Goal: Task Accomplishment & Management: Complete application form

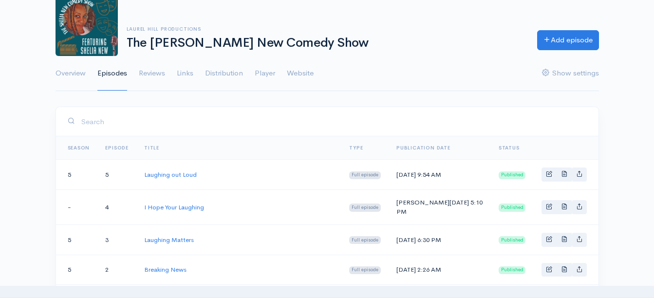
scroll to position [68, 0]
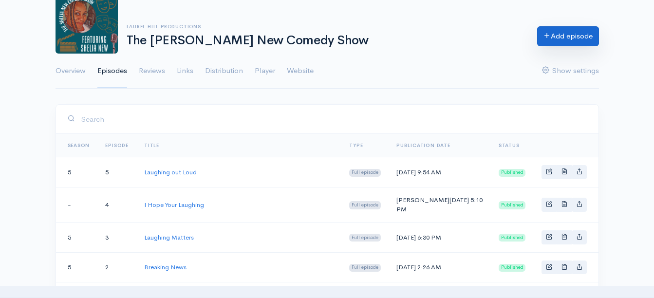
click at [555, 32] on link "Add episode" at bounding box center [568, 36] width 62 height 20
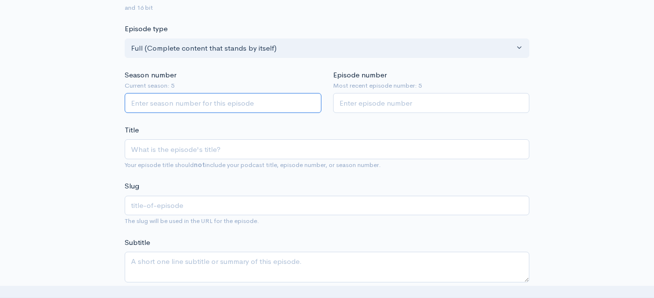
click at [175, 104] on input "Season number" at bounding box center [223, 103] width 197 height 20
click at [181, 101] on input "Season number" at bounding box center [223, 103] width 197 height 20
type input "5"
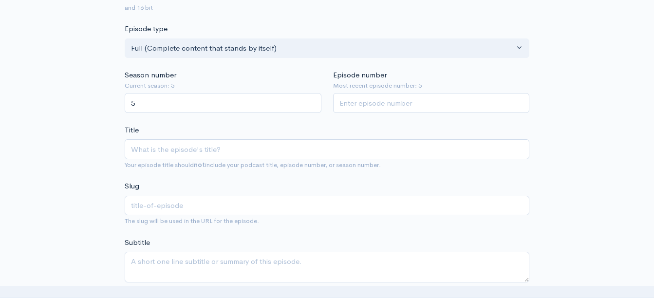
click at [336, 125] on div "Title Your episode title should not include your podcast title, episode number,…" at bounding box center [327, 148] width 405 height 46
click at [377, 106] on input "Episode number" at bounding box center [431, 103] width 197 height 20
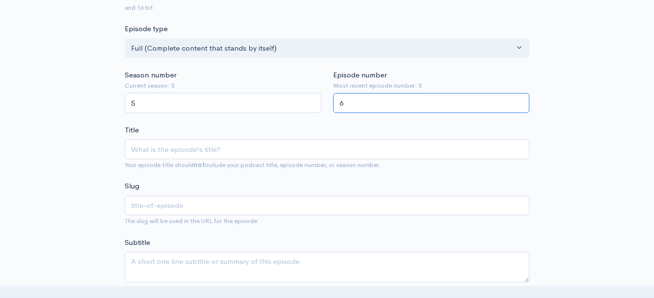
type input "6"
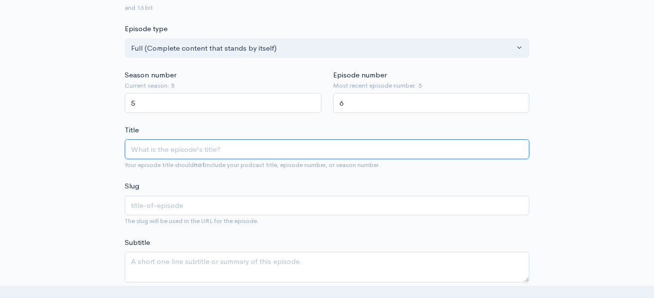
click at [194, 146] on input "Title" at bounding box center [327, 149] width 405 height 20
type input "T"
type input "t"
type input "The"
type input "the"
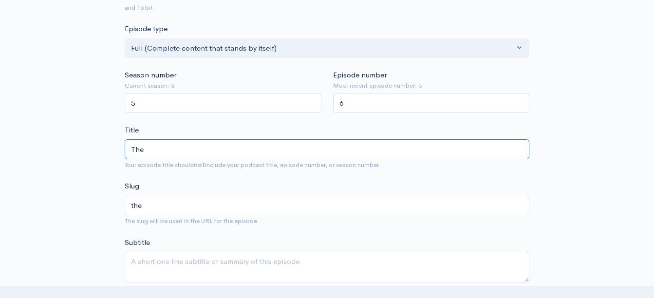
type input "The S"
type input "the-s"
type input "The She"
type input "the-she"
type input "The Shel"
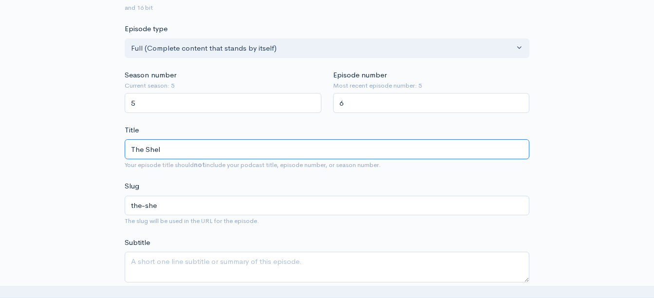
type input "the-shel"
type input "The [PERSON_NAME]"
type input "the-[PERSON_NAME]"
type input "The [PERSON_NAME] ne"
type input "the-[PERSON_NAME]-ne"
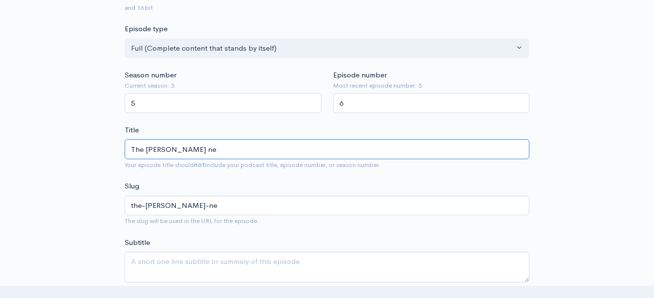
type input "The [PERSON_NAME] new"
type input "the-[PERSON_NAME]-new"
type input "The [PERSON_NAME] ne"
type input "the-[PERSON_NAME]-ne"
type input "The [PERSON_NAME] n"
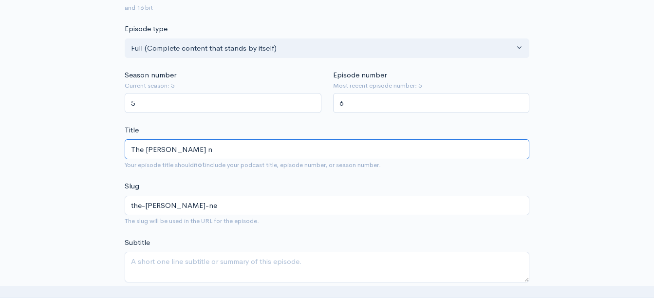
type input "the-[PERSON_NAME]-n"
type input "The [PERSON_NAME]"
type input "the-[PERSON_NAME]"
type input "The [PERSON_NAME] N"
type input "the-[PERSON_NAME]-n"
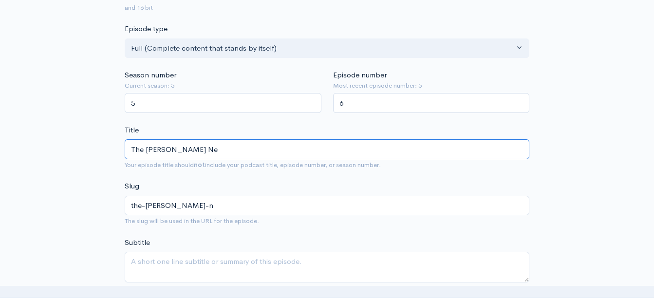
type input "The [PERSON_NAME] New"
type input "the-[PERSON_NAME]-new"
type input "The [PERSON_NAME] New C"
type input "the-[PERSON_NAME]-new-c"
type input "The [PERSON_NAME] New Co"
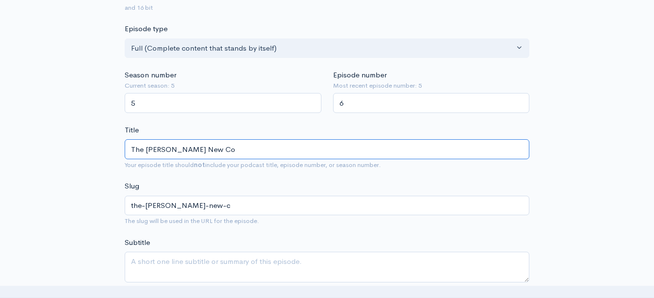
type input "the-[PERSON_NAME]-new-co"
type input "The [PERSON_NAME] New Come"
type input "the-[PERSON_NAME]-new-come"
type input "The [PERSON_NAME] New Comedy"
type input "the-[PERSON_NAME]-new-comedy"
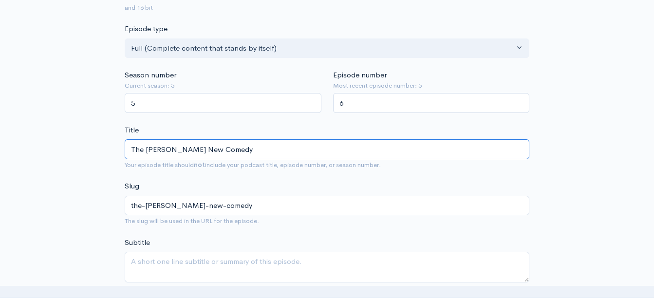
type input "The [PERSON_NAME] New Comedy S"
type input "the-[PERSON_NAME]-new-comedy-s"
type input "The [PERSON_NAME] New Comedy Sho"
type input "the-[PERSON_NAME]-new-comedy-sho"
type input "The [PERSON_NAME] New Comedy Show"
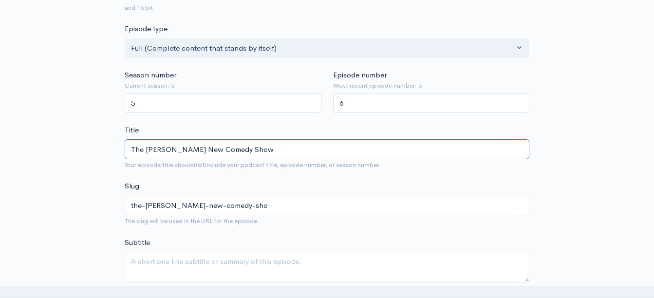
type input "the-[PERSON_NAME]-new-comedy-show"
type input "The [PERSON_NAME] New Comedy Show-D"
type input "the-[PERSON_NAME]-new-comedy-show-d"
type input "The [PERSON_NAME] New Comedy Show-Dp"
type input "the-[PERSON_NAME]-new-comedy-show-dp"
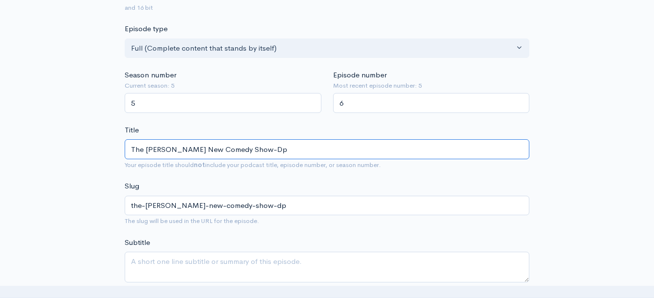
type input "The [PERSON_NAME] New Comedy Show-Dpr"
type input "the-[PERSON_NAME]-new-comedy-show-dpr"
type input "The [PERSON_NAME] New Comedy Show-Dp"
type input "the-[PERSON_NAME]-new-comedy-show-dp"
type input "The [PERSON_NAME] New Comedy Show-D"
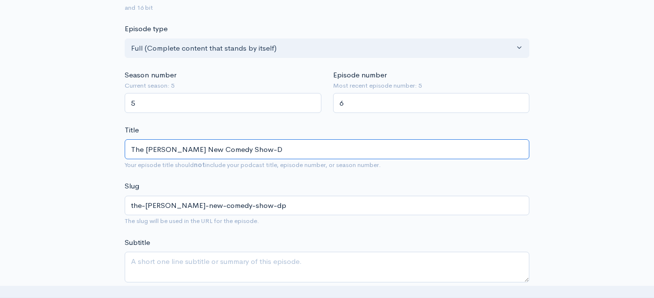
type input "the-[PERSON_NAME]-new-comedy-show-d"
type input "The [PERSON_NAME] New Comedy Show-"
type input "the-[PERSON_NAME]-new-comedy-show"
type input "The [PERSON_NAME] New Comedy Show-S"
type input "the-[PERSON_NAME]-new-comedy-show-s"
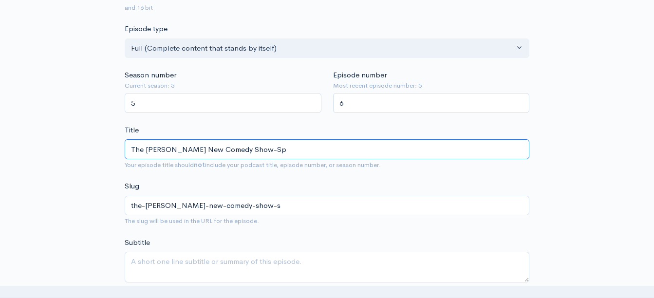
type input "The [PERSON_NAME] New Comedy Show-Spe"
type input "the-[PERSON_NAME]-new-comedy-show-spe"
type input "The [PERSON_NAME] New Comedy Show-Speci"
type input "the-[PERSON_NAME]-new-comedy-show-speci"
type input "The [PERSON_NAME] New Comedy Show-Specia"
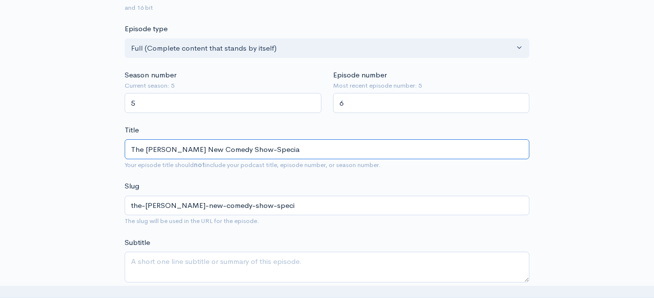
type input "the-[PERSON_NAME]-new-comedy-show-specia"
type input "The [PERSON_NAME] New Comedy Show-Special"
type input "the-[PERSON_NAME]-new-comedy-show-special"
type input "The [PERSON_NAME] New Comedy Show-Special E"
type input "the-[PERSON_NAME]-new-comedy-show-special-e"
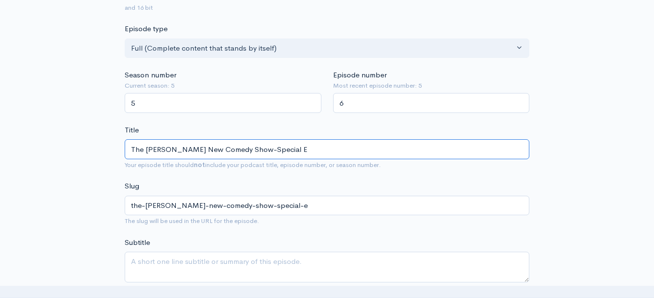
type input "The [PERSON_NAME] New Comedy Show-Special Ed"
type input "the-[PERSON_NAME]-new-comedy-show-special-ed"
type input "The [PERSON_NAME] New Comedy Show-Special Edi"
type input "the-[PERSON_NAME]-new-comedy-show-special-edi"
type input "The [PERSON_NAME] New Comedy Show-Special Editio"
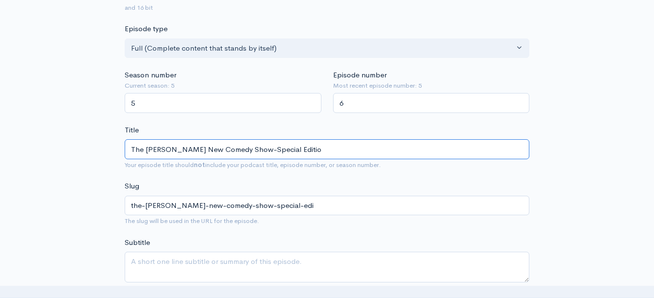
type input "the-[PERSON_NAME]-new-comedy-show-special-editio"
type input "The [PERSON_NAME] New Comedy Show-Special Edition"
type input "the-[PERSON_NAME]-new-comedy-show-special-edition"
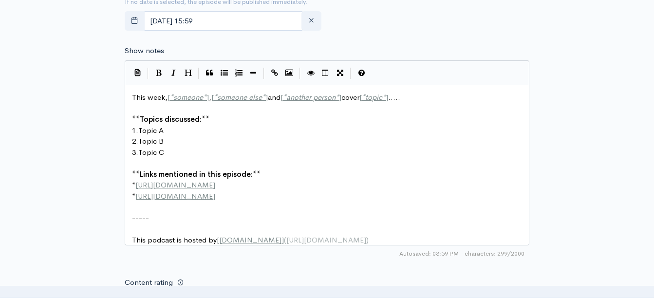
scroll to position [484, 0]
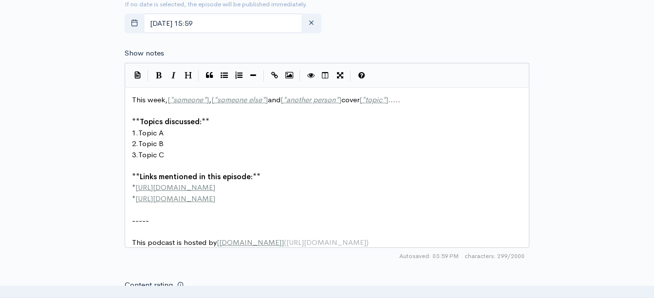
type input "The [PERSON_NAME] New Comedy Show-Special Edition"
type textarea "This week, [*someone*], [*someone else*] and [*another person*] cover [*topic*]…"
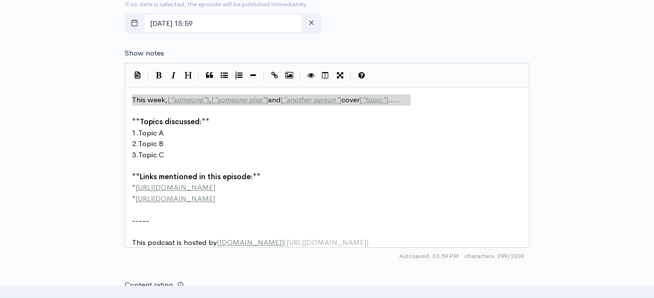
drag, startPoint x: 418, startPoint y: 100, endPoint x: 146, endPoint y: 88, distance: 272.2
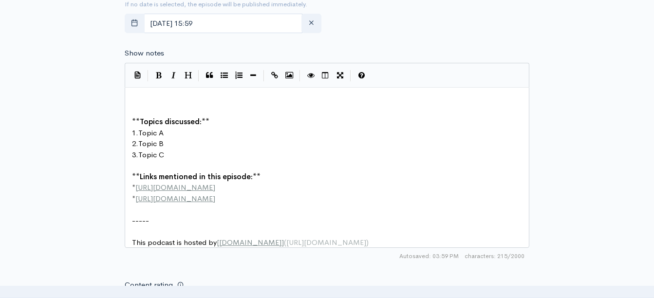
drag, startPoint x: 214, startPoint y: 121, endPoint x: 152, endPoint y: 122, distance: 62.9
type textarea "​"
drag, startPoint x: 152, startPoint y: 122, endPoint x: 140, endPoint y: 119, distance: 12.2
click at [140, 119] on span "Topics discussed:" at bounding box center [171, 121] width 62 height 9
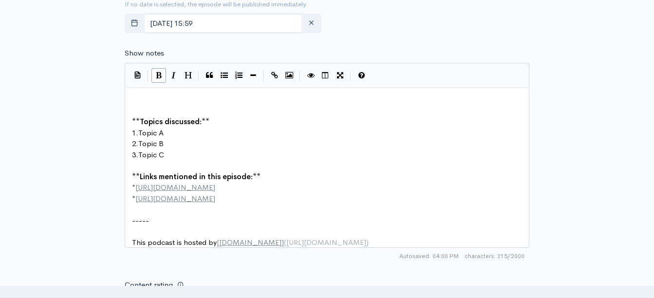
click at [203, 122] on span "**" at bounding box center [206, 121] width 8 height 9
type textarea ":**"
click at [206, 121] on span "**" at bounding box center [206, 121] width 8 height 9
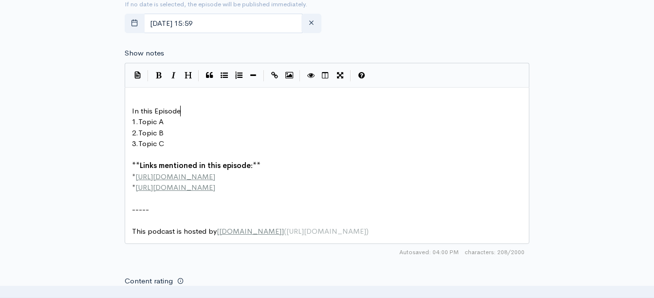
scroll to position [3, 47]
type textarea "In this Episode of the [PERSON_NAME] New Comedy Show"
click at [165, 121] on pre "1. Topic A" at bounding box center [331, 121] width 402 height 11
click at [293, 112] on pre "In this Episode of the [PERSON_NAME] New Comedy Show" at bounding box center [331, 111] width 402 height 11
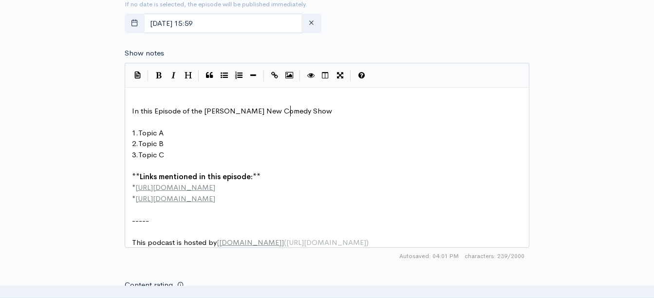
click at [291, 110] on pre "In this Episode of the [PERSON_NAME] New Comedy Show" at bounding box center [331, 111] width 402 height 11
type textarea ":"
click at [167, 134] on pre "1. Topic A" at bounding box center [331, 133] width 402 height 11
type textarea "Get to Know [PERSON_NAME] new"
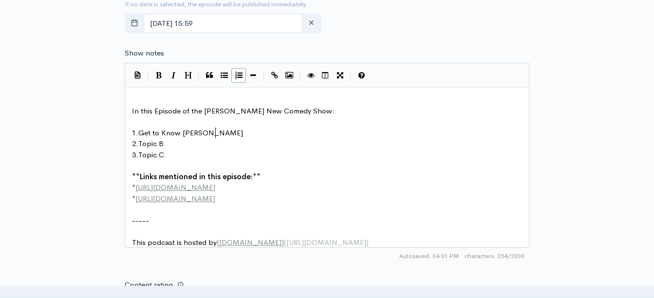
scroll to position [3, 15]
type textarea "New- The Comedian"
click at [164, 142] on span "Topic B" at bounding box center [150, 143] width 25 height 9
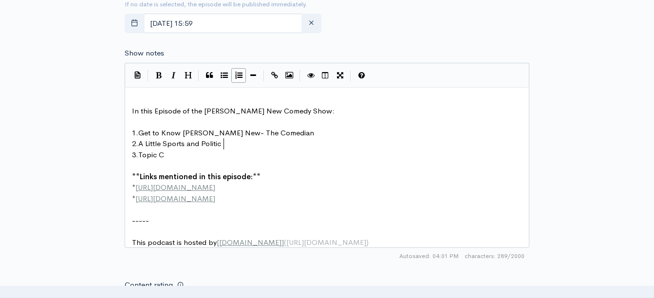
type textarea "A Little Sports and Politics"
click at [172, 157] on pre "3. Topic C" at bounding box center [331, 155] width 402 height 11
type textarea "W Word"
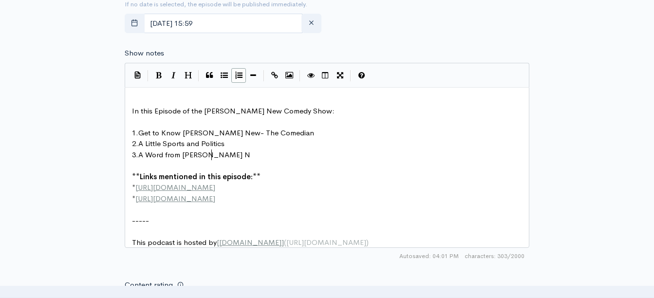
type textarea "A Word from [PERSON_NAME] New"
click at [259, 173] on pre "** Links mentioned in this episode: **" at bounding box center [331, 177] width 402 height 11
click at [138, 173] on span "**" at bounding box center [136, 176] width 8 height 9
click at [210, 184] on pre "* [URL][DOMAIN_NAME]" at bounding box center [331, 187] width 402 height 11
type textarea "="
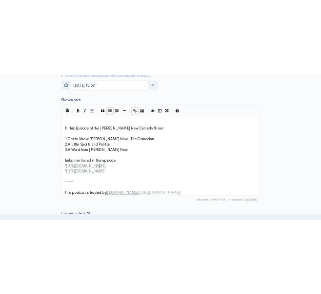
scroll to position [3, 4]
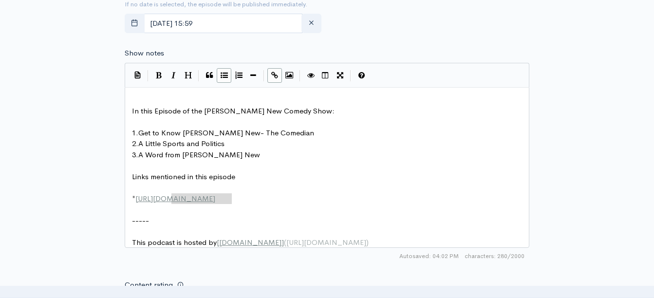
type textarea "* [URL][DOMAIN_NAME]"
drag, startPoint x: 247, startPoint y: 203, endPoint x: 118, endPoint y: 202, distance: 128.2
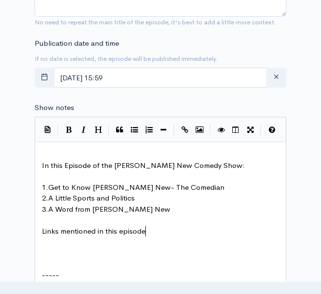
click at [151, 230] on pre "Links mentioned in this episode" at bounding box center [164, 231] width 248 height 11
type textarea ":"
type textarea "[DOMAIN_NAME]"
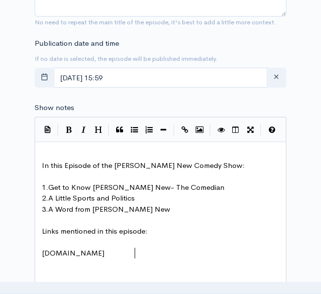
click at [43, 240] on pre "​" at bounding box center [164, 242] width 248 height 11
type textarea "visit o"
type textarea "Visit our Website to Learn more about hte"
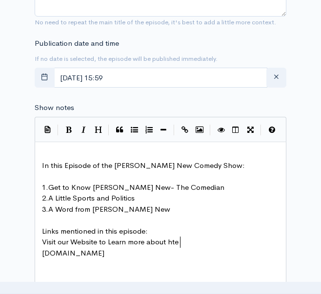
scroll to position [3, 138]
type textarea "the show:"
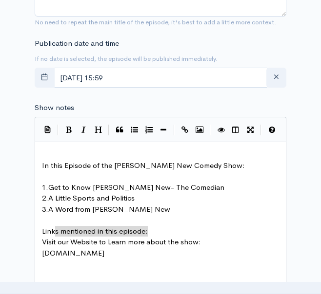
type textarea "Links mentioned in this episode:"
drag, startPoint x: 156, startPoint y: 230, endPoint x: 39, endPoint y: 231, distance: 116.9
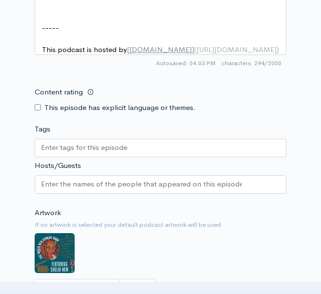
scroll to position [788, 0]
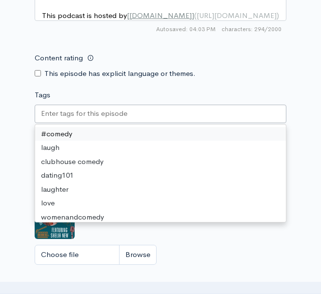
click at [104, 119] on input "Tags" at bounding box center [85, 113] width 88 height 11
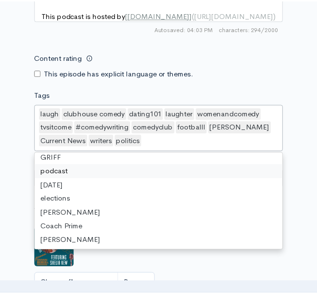
scroll to position [76, 0]
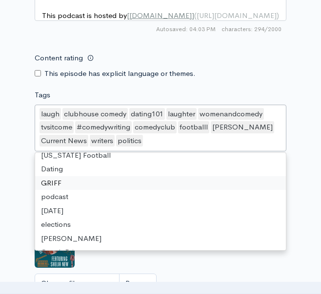
click at [160, 120] on div "dating101" at bounding box center [147, 114] width 36 height 12
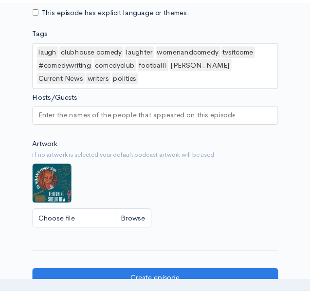
scroll to position [863, 0]
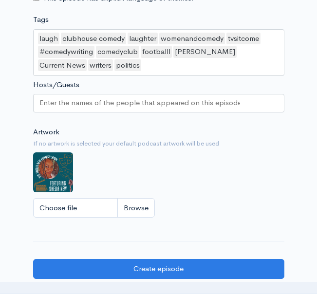
click at [115, 109] on input "Hosts/Guests" at bounding box center [139, 102] width 201 height 11
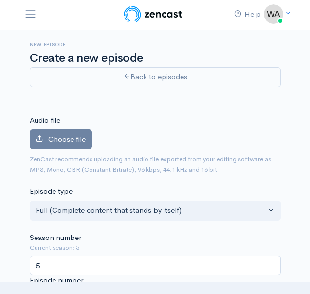
scroll to position [0, 0]
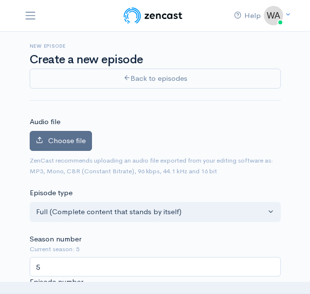
click at [72, 139] on span "Choose file" at bounding box center [67, 140] width 38 height 9
click at [0, 0] on input "Choose file" at bounding box center [0, 0] width 0 height 0
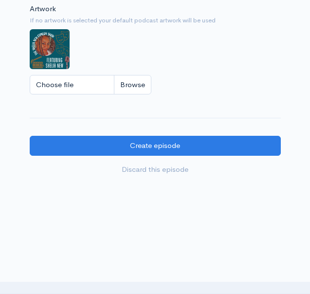
scroll to position [1080, 0]
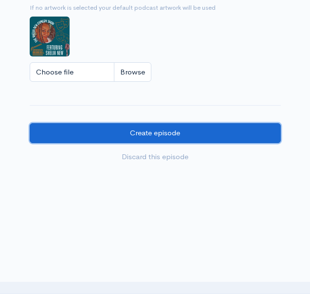
click at [161, 127] on input "Create episode" at bounding box center [155, 133] width 251 height 20
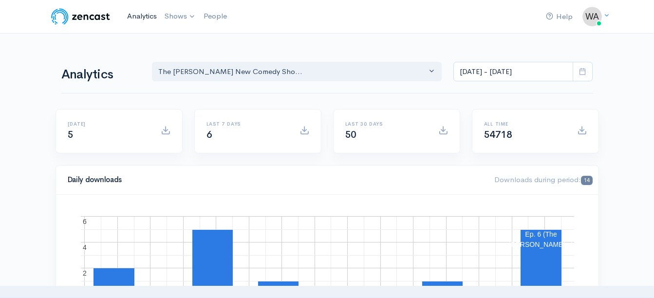
click at [129, 17] on link "Analytics" at bounding box center [142, 16] width 38 height 21
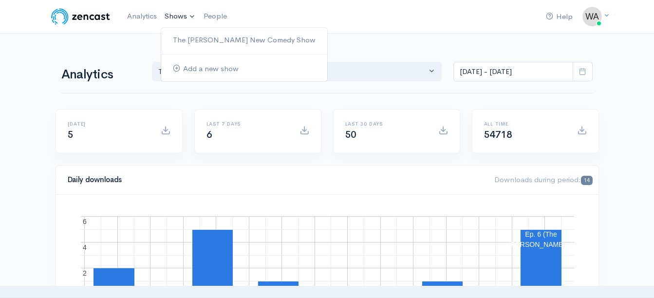
click at [178, 17] on link "Shows" at bounding box center [180, 16] width 39 height 21
click at [191, 35] on link "The [PERSON_NAME] New Comedy Show" at bounding box center [244, 40] width 166 height 17
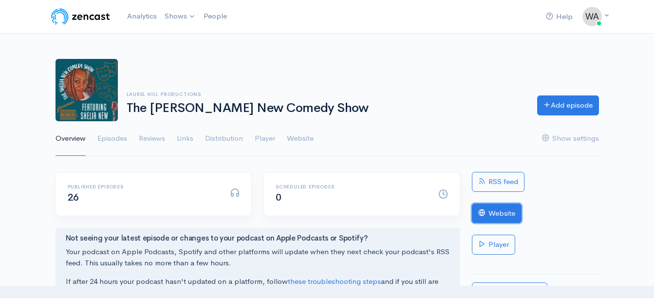
click at [500, 212] on link "Website" at bounding box center [497, 214] width 50 height 20
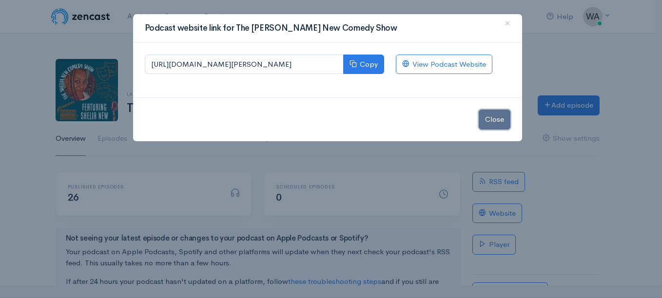
click at [496, 119] on button "Close" at bounding box center [494, 120] width 32 height 20
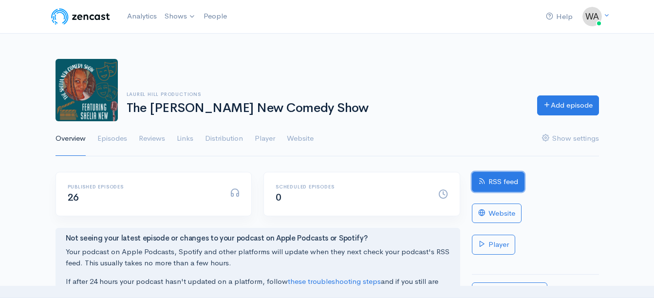
click at [495, 182] on link "RSS feed" at bounding box center [498, 182] width 53 height 20
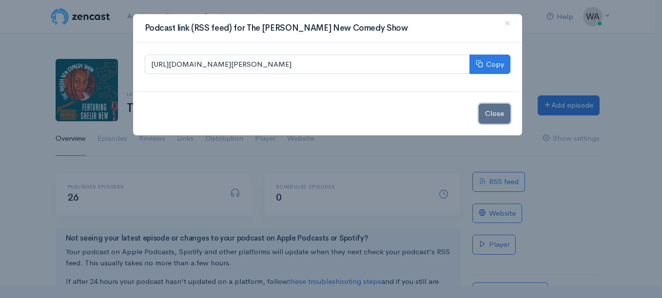
click at [497, 107] on button "Close" at bounding box center [494, 114] width 32 height 20
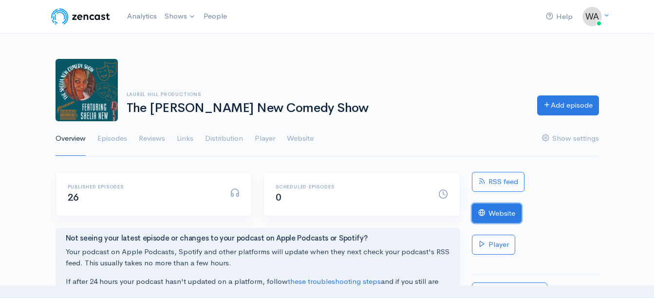
click at [491, 208] on link "Website" at bounding box center [497, 214] width 50 height 20
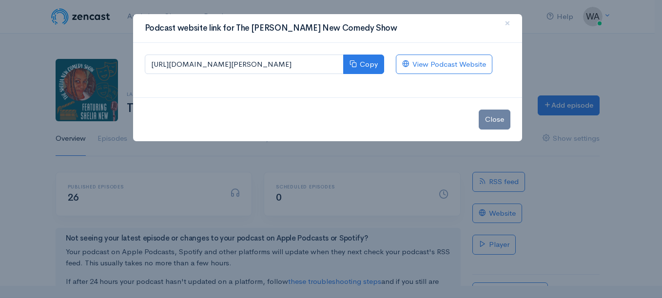
click at [440, 53] on div "https://the-shelia-new-comedy-show.zencast.website Copy View Podcast Website" at bounding box center [327, 70] width 389 height 55
click at [438, 65] on link "View Podcast Website" at bounding box center [444, 65] width 96 height 20
click at [494, 119] on button "Close" at bounding box center [494, 120] width 32 height 20
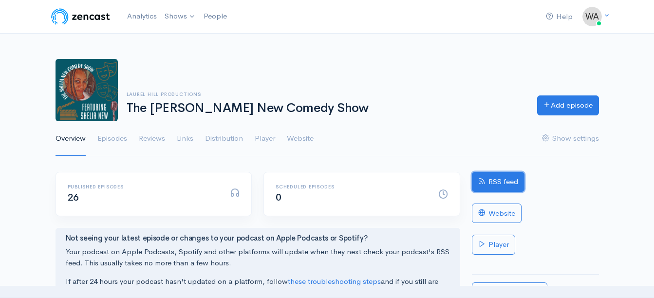
click at [495, 175] on link "RSS feed" at bounding box center [498, 182] width 53 height 20
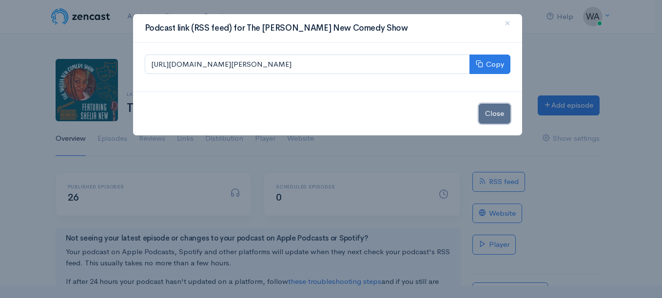
click at [498, 110] on button "Close" at bounding box center [494, 114] width 32 height 20
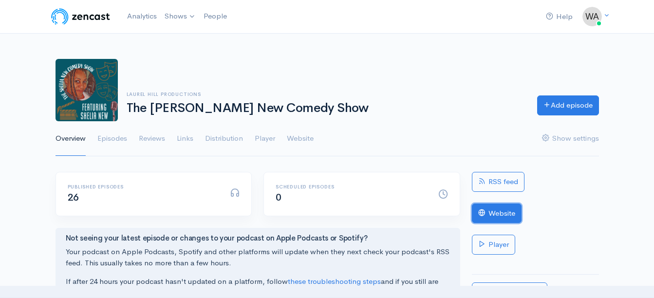
click at [492, 209] on link "Website" at bounding box center [497, 214] width 50 height 20
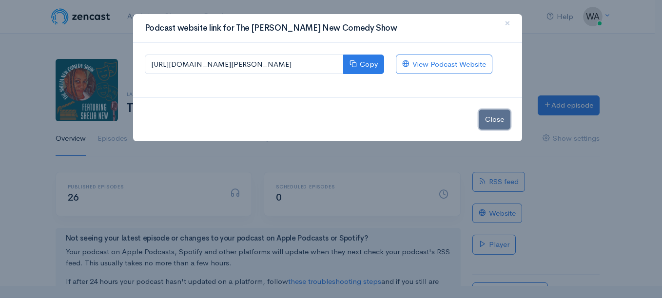
click at [494, 118] on button "Close" at bounding box center [494, 120] width 32 height 20
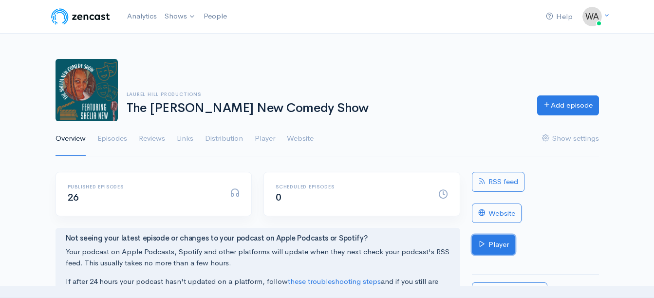
click at [506, 245] on link "Player" at bounding box center [493, 245] width 43 height 20
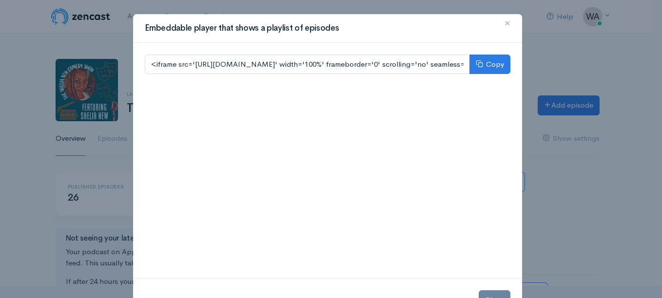
click at [504, 23] on span "×" at bounding box center [507, 23] width 6 height 14
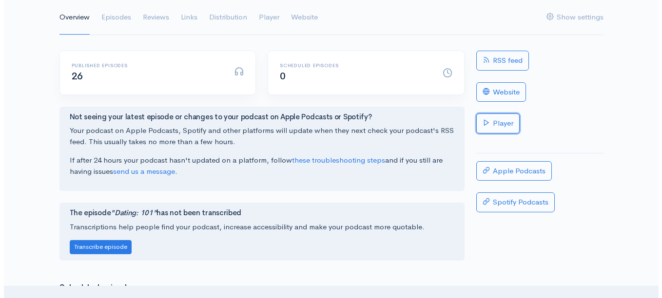
scroll to position [114, 0]
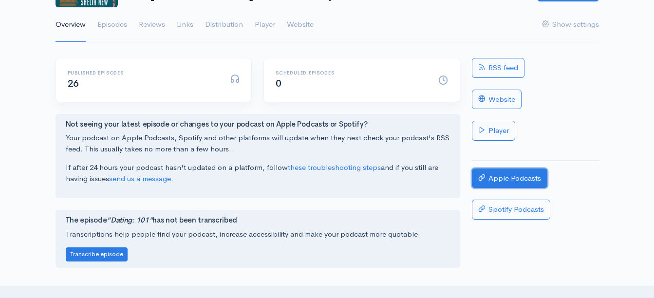
click at [527, 173] on link "Apple Podcasts" at bounding box center [510, 179] width 76 height 20
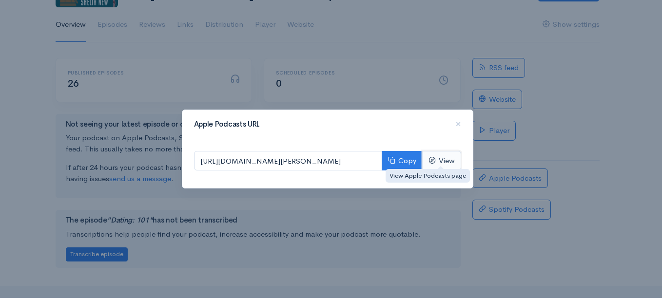
click at [440, 162] on link "View" at bounding box center [441, 161] width 39 height 20
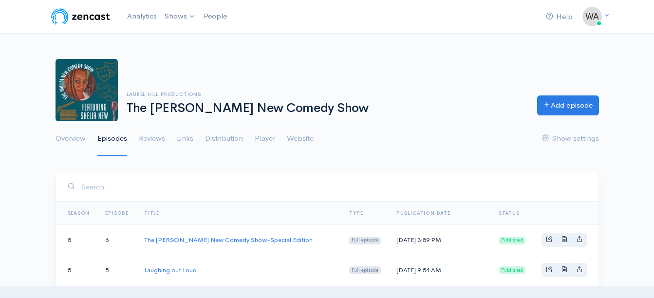
click at [225, 139] on link "Distribution" at bounding box center [224, 138] width 38 height 35
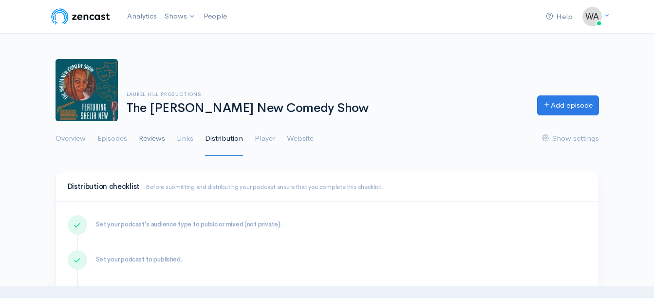
click at [163, 141] on link "Reviews" at bounding box center [152, 138] width 26 height 35
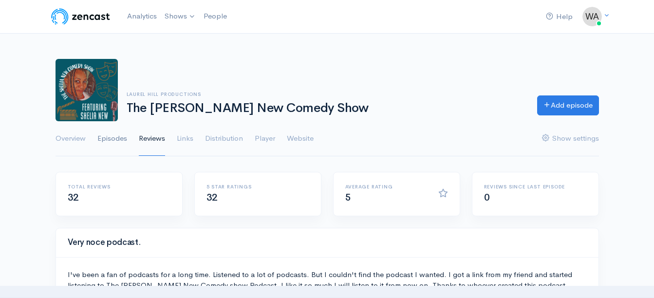
click at [112, 135] on link "Episodes" at bounding box center [112, 138] width 30 height 35
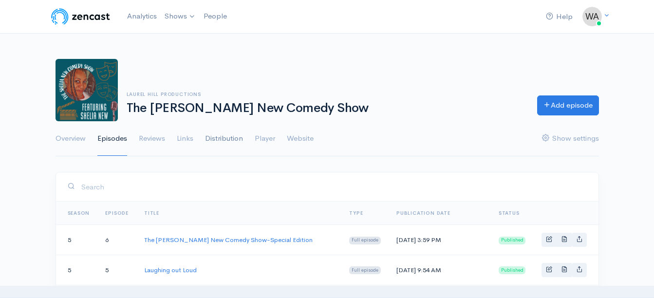
click at [235, 141] on link "Distribution" at bounding box center [224, 138] width 38 height 35
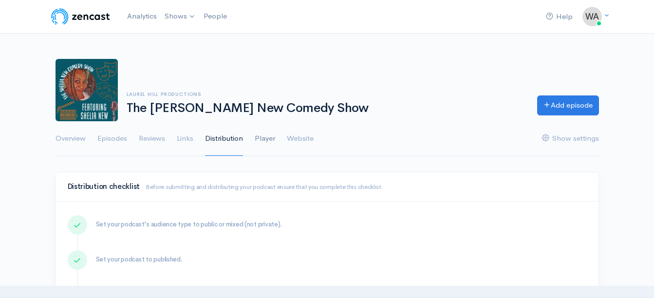
click at [267, 134] on link "Player" at bounding box center [265, 138] width 20 height 35
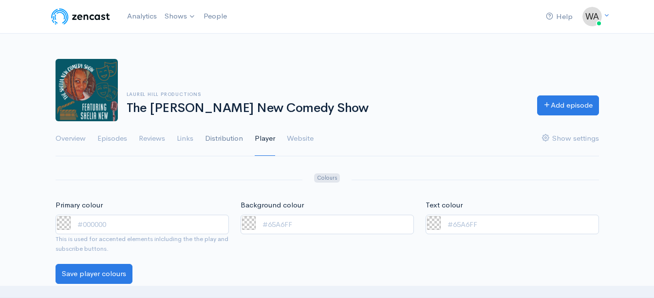
click at [227, 136] on link "Distribution" at bounding box center [224, 138] width 38 height 35
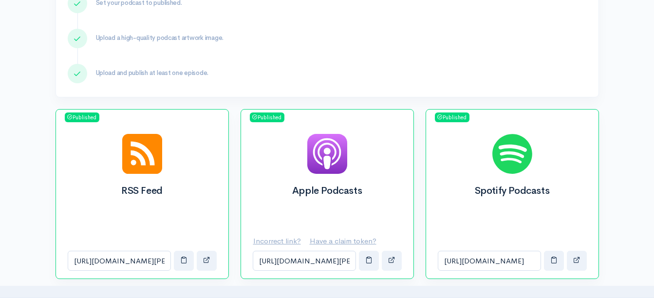
scroll to position [351, 0]
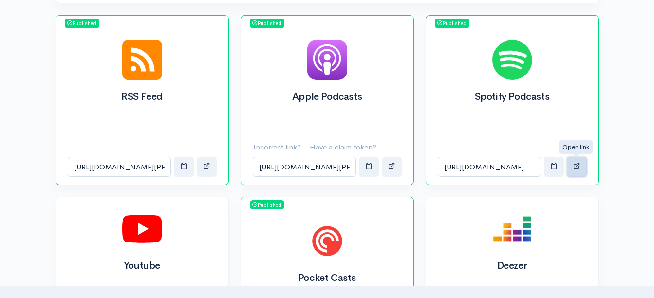
click at [580, 167] on span "button" at bounding box center [577, 165] width 7 height 7
